Goal: Information Seeking & Learning: Learn about a topic

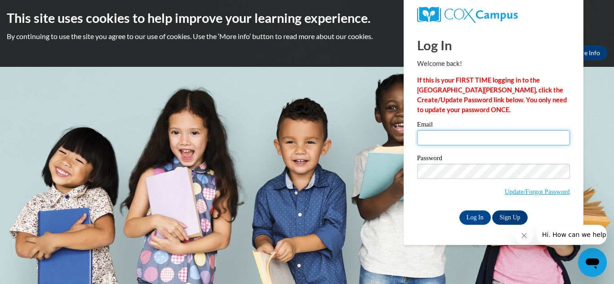
click at [430, 138] on input "Email" at bounding box center [493, 137] width 153 height 15
type input "elvingtons@dillon.k12.sc.us"
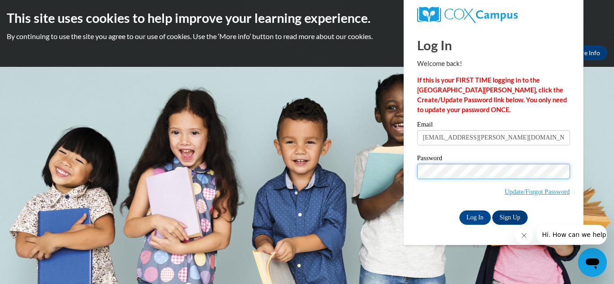
click at [459, 211] on input "Log In" at bounding box center [474, 218] width 31 height 14
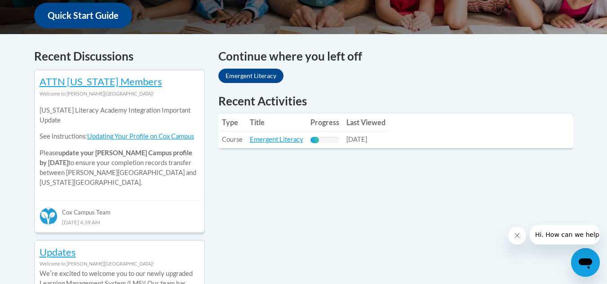
scroll to position [360, 0]
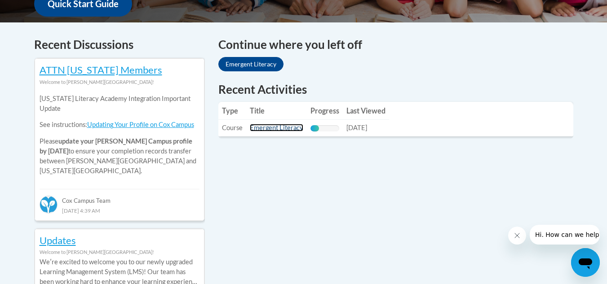
click at [262, 126] on link "Emergent Literacy" at bounding box center [276, 128] width 53 height 8
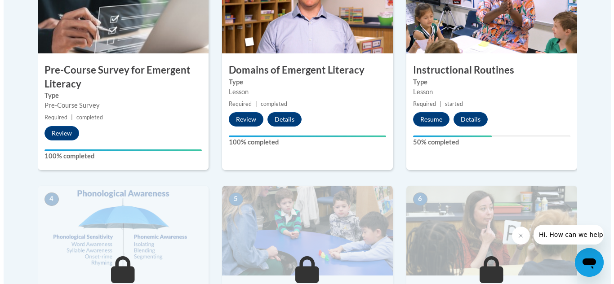
scroll to position [342, 0]
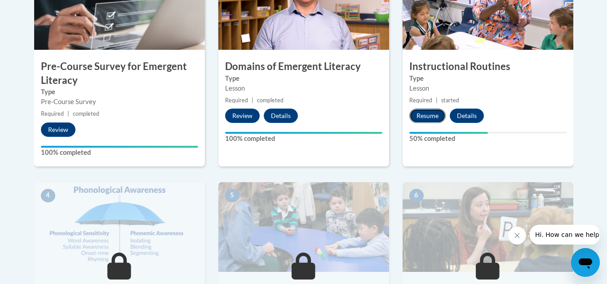
click at [420, 114] on button "Resume" at bounding box center [427, 116] width 36 height 14
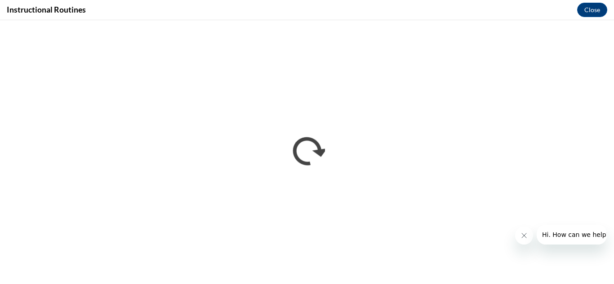
scroll to position [0, 0]
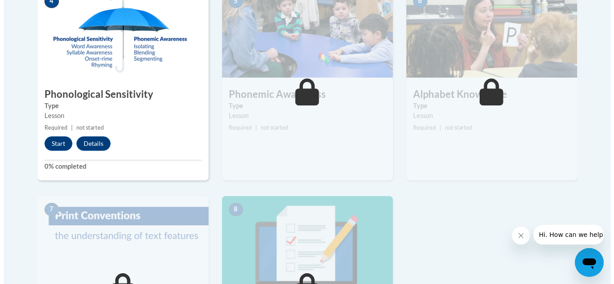
scroll to position [540, 0]
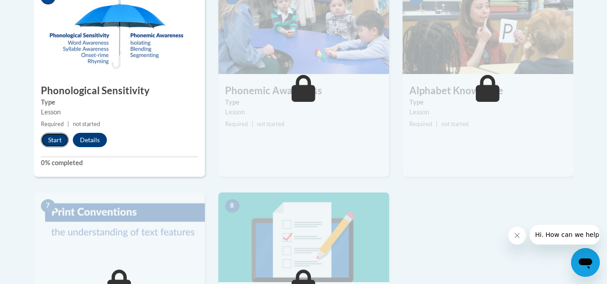
click at [47, 137] on button "Start" at bounding box center [55, 140] width 28 height 14
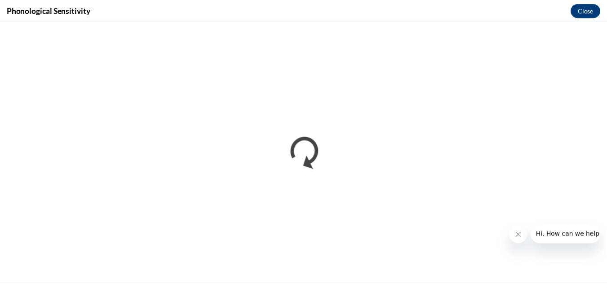
scroll to position [0, 0]
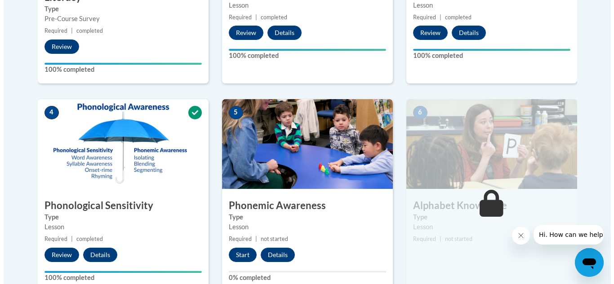
scroll to position [424, 0]
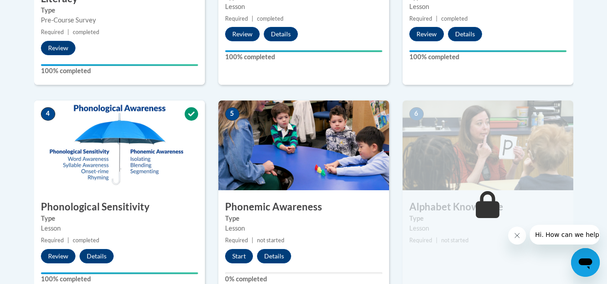
click at [232, 114] on span "5" at bounding box center [232, 113] width 14 height 13
click at [231, 254] on button "Start" at bounding box center [239, 256] width 28 height 14
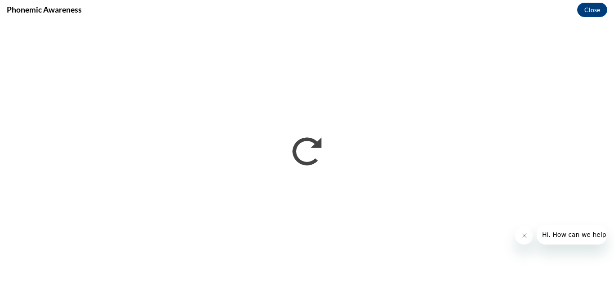
scroll to position [0, 0]
